Goal: Find contact information: Find contact information

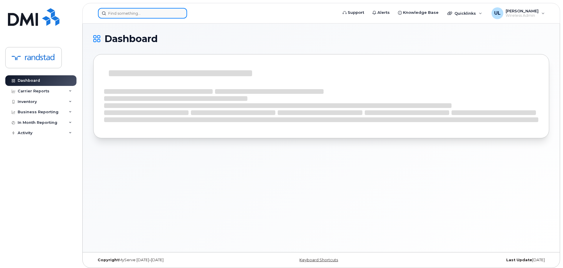
click at [178, 14] on div at bounding box center [142, 13] width 89 height 11
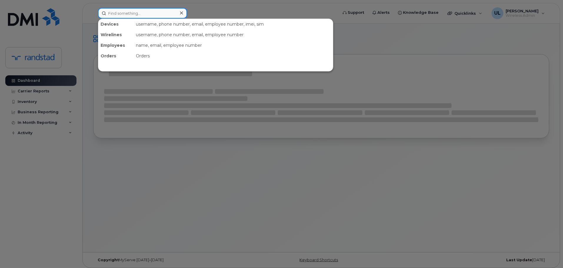
paste input "[PERSON_NAME]"
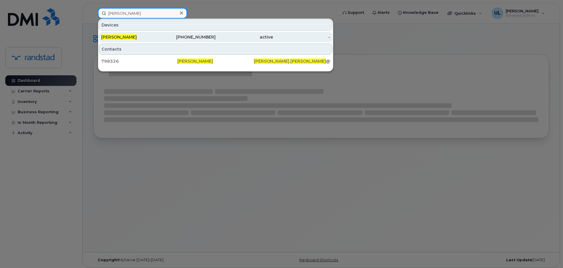
type input "[PERSON_NAME]"
click at [228, 41] on div "active" at bounding box center [244, 37] width 57 height 11
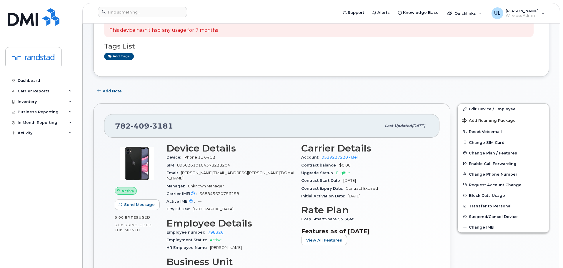
scroll to position [88, 0]
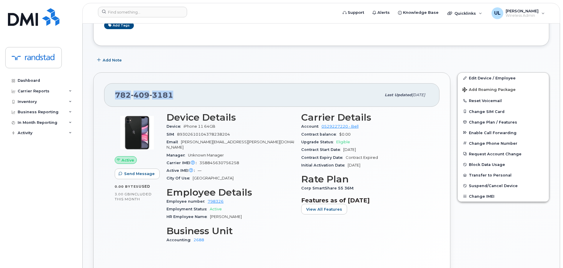
drag, startPoint x: 116, startPoint y: 97, endPoint x: 215, endPoint y: 95, distance: 99.5
click at [215, 95] on div "[PHONE_NUMBER]" at bounding box center [248, 95] width 266 height 12
copy span "[PHONE_NUMBER]"
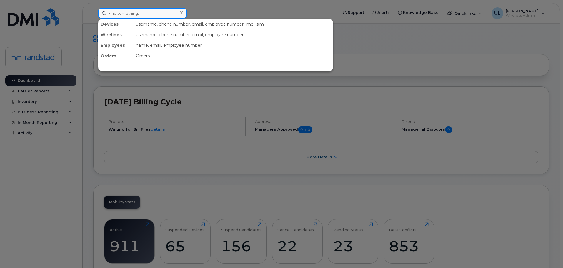
click at [152, 18] on input at bounding box center [142, 13] width 89 height 11
click at [147, 14] on input at bounding box center [142, 13] width 89 height 11
type input "aman"
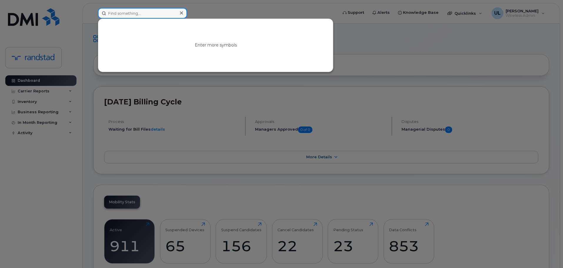
paste input "Chabot"
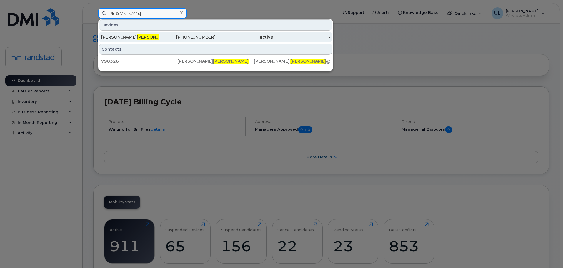
type input "Chabot"
click at [157, 41] on div "Elsa Chabot" at bounding box center [129, 37] width 57 height 11
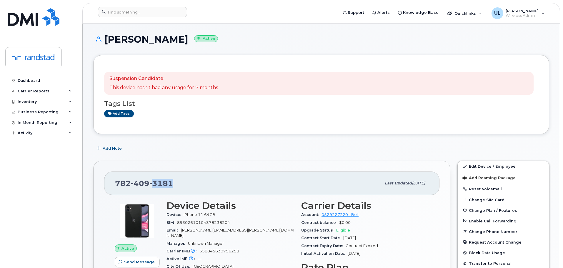
drag, startPoint x: 182, startPoint y: 184, endPoint x: 154, endPoint y: 192, distance: 29.6
click at [154, 192] on div "782 409 3181 Last updated Sep 19, 2025" at bounding box center [272, 184] width 336 height 24
copy span "3181"
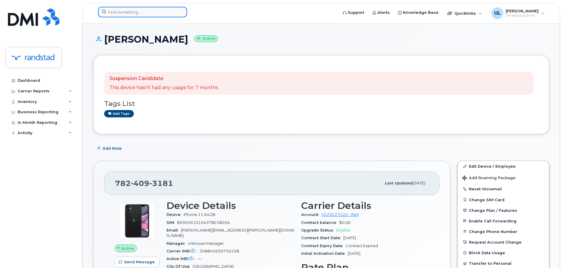
click at [142, 7] on input at bounding box center [142, 12] width 89 height 11
paste input "(514) 894-1614"
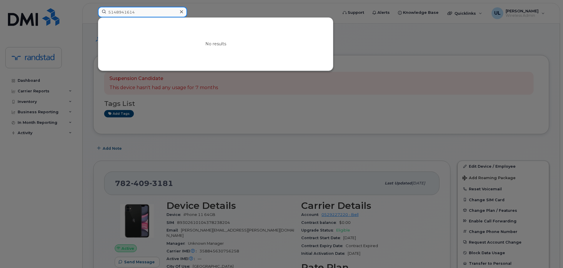
type input "5148941614"
